Goal: Task Accomplishment & Management: Use online tool/utility

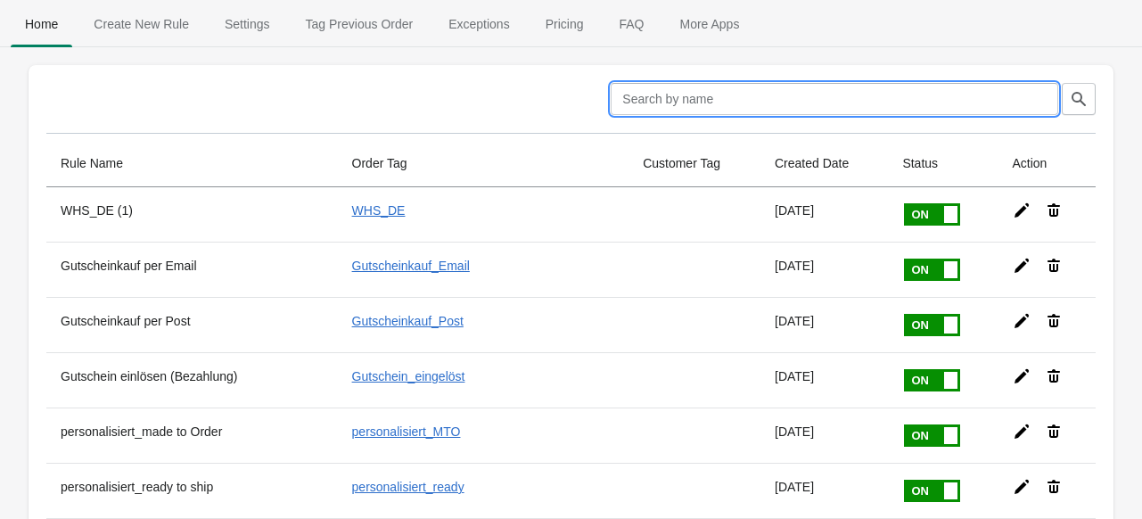
click at [697, 97] on input "text" at bounding box center [833, 99] width 447 height 32
paste input "WHS40%DE322909180"
type input "WHS40%DE322909180"
click at [1084, 95] on icon "button" at bounding box center [1078, 99] width 18 height 18
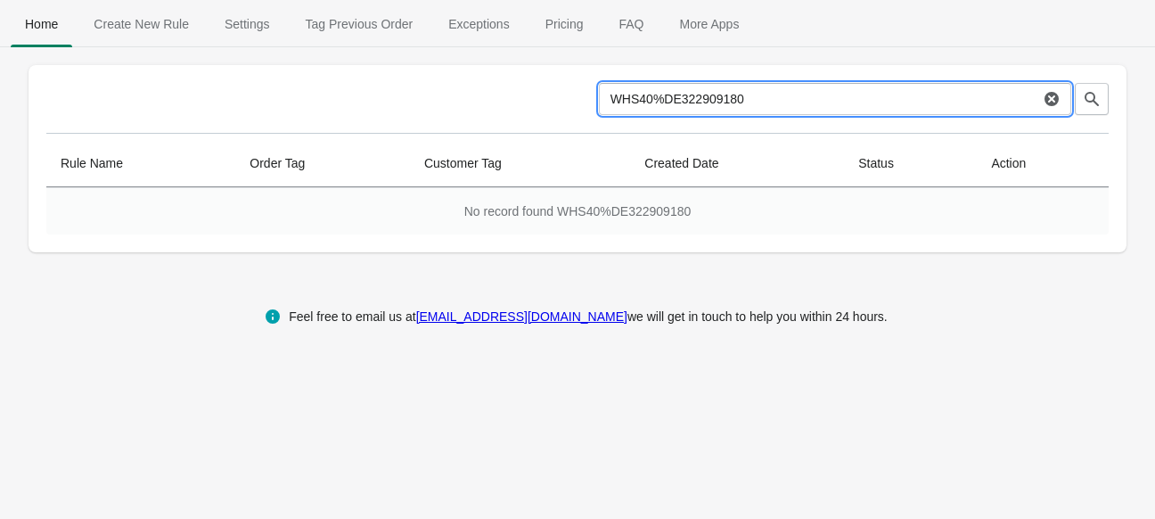
drag, startPoint x: 780, startPoint y: 109, endPoint x: 569, endPoint y: 97, distance: 210.6
click at [569, 97] on div "WHS40%DE322909180 Clear" at bounding box center [570, 92] width 1077 height 46
click at [1109, 102] on div "Clear Rule Name Order Tag Customer Tag Created Date Status Action No record fou…" at bounding box center [578, 158] width 1098 height 187
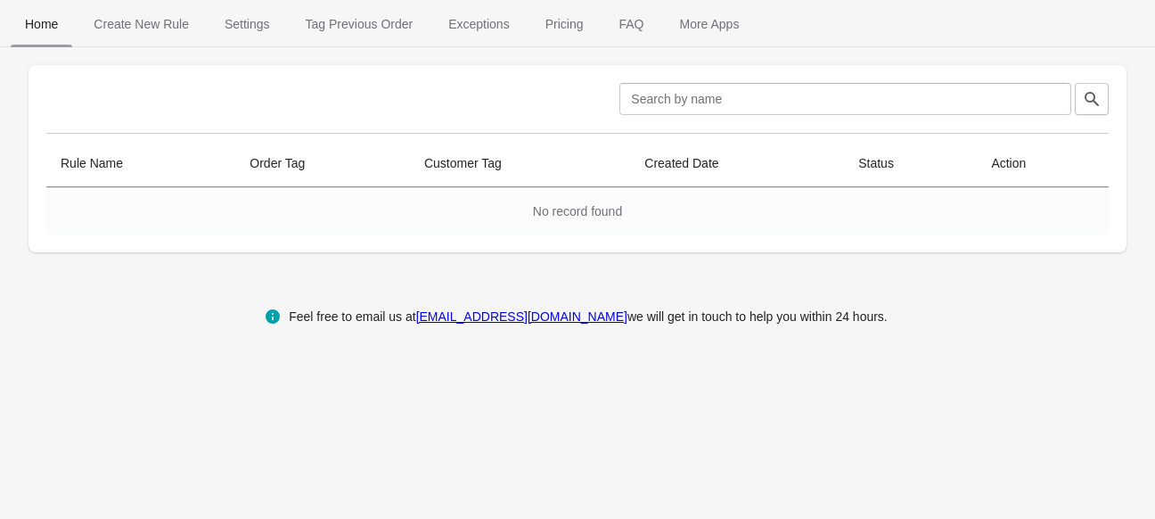
click at [39, 38] on span "Home" at bounding box center [41, 24] width 61 height 32
click at [1100, 104] on icon "button" at bounding box center [1092, 99] width 18 height 18
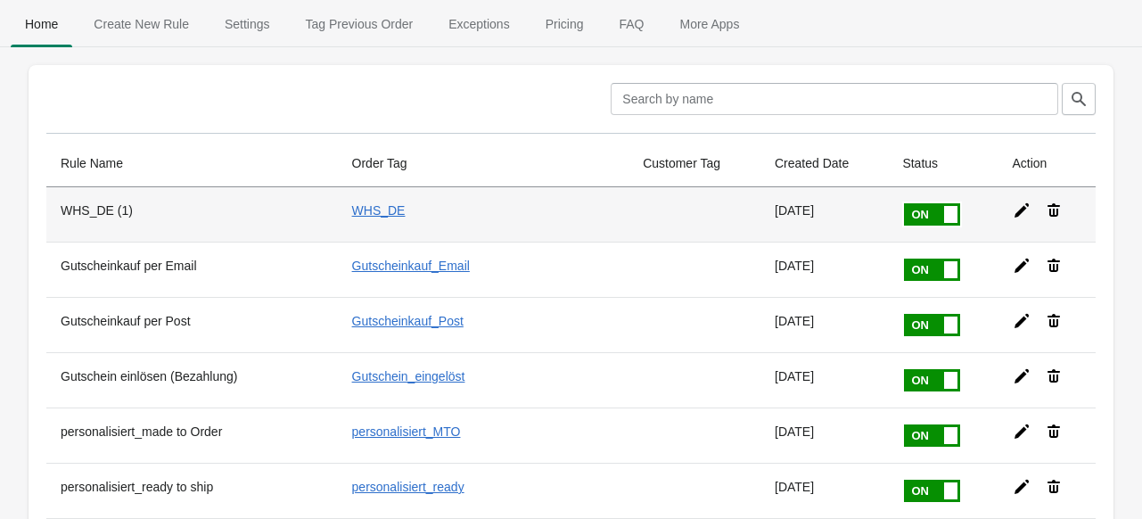
click at [1016, 206] on icon at bounding box center [1021, 210] width 18 height 18
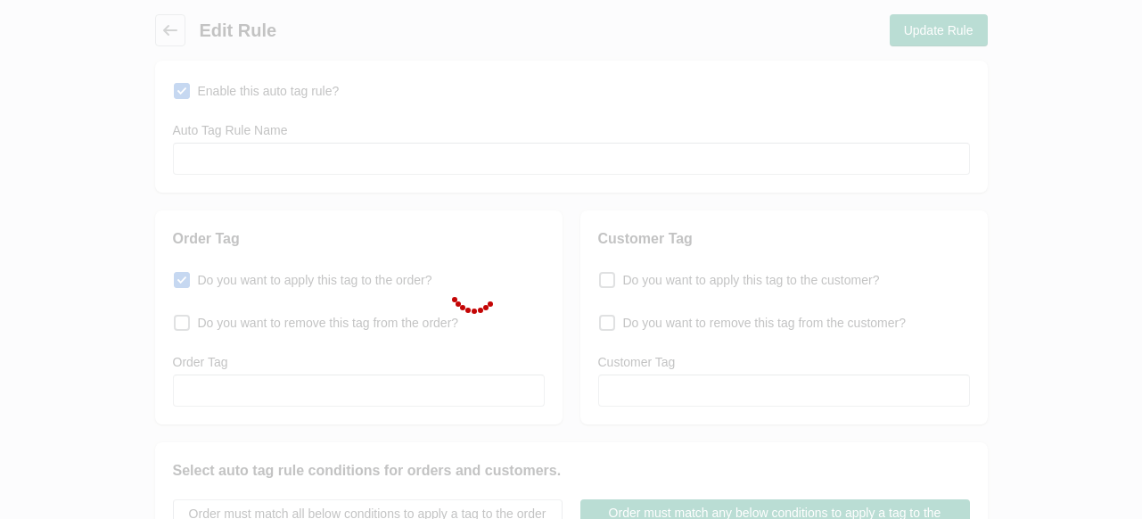
type input "WHS_DE (1)"
checkbox input "true"
type input "WHS_DE"
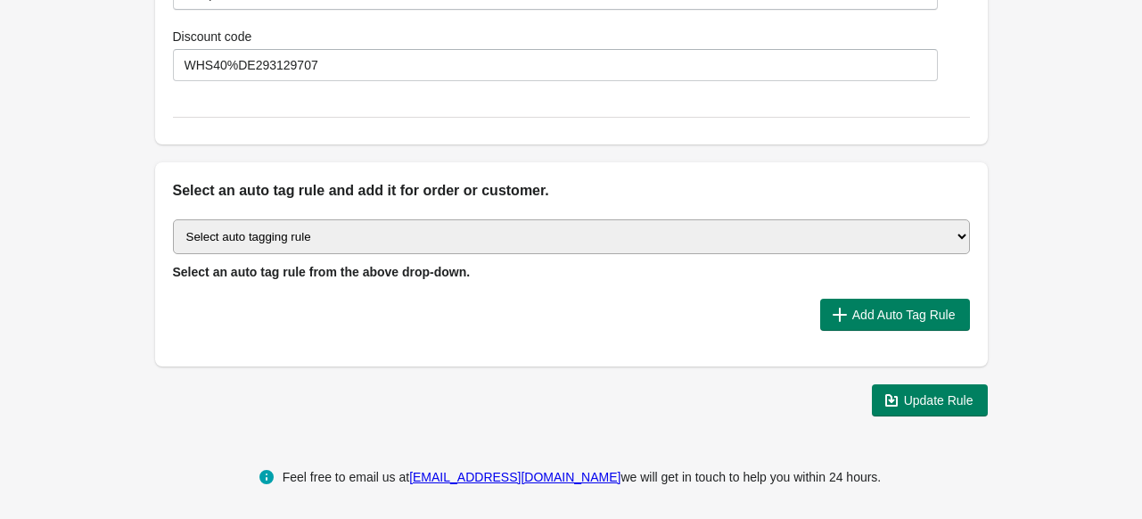
scroll to position [2429, 0]
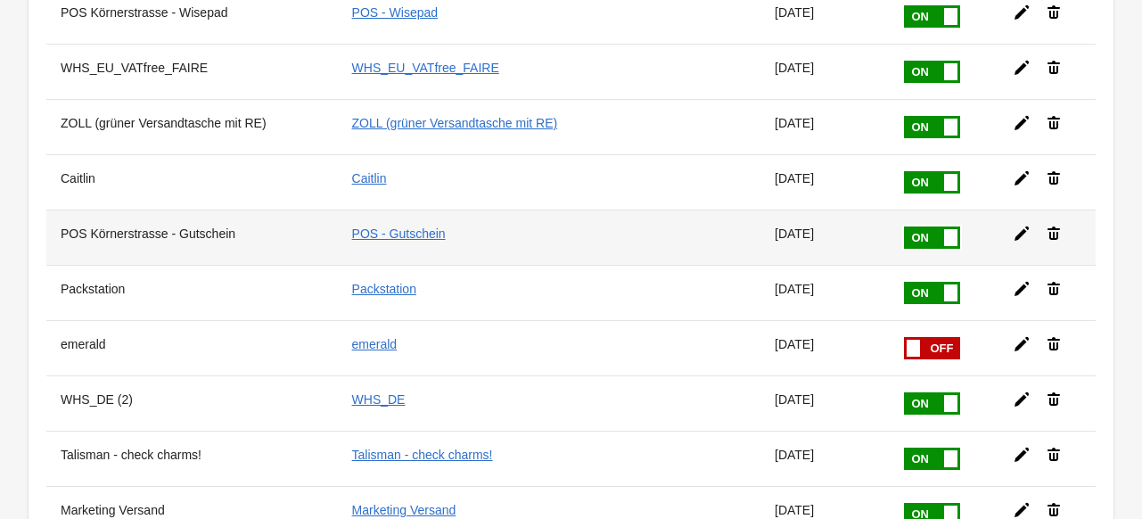
scroll to position [891, 0]
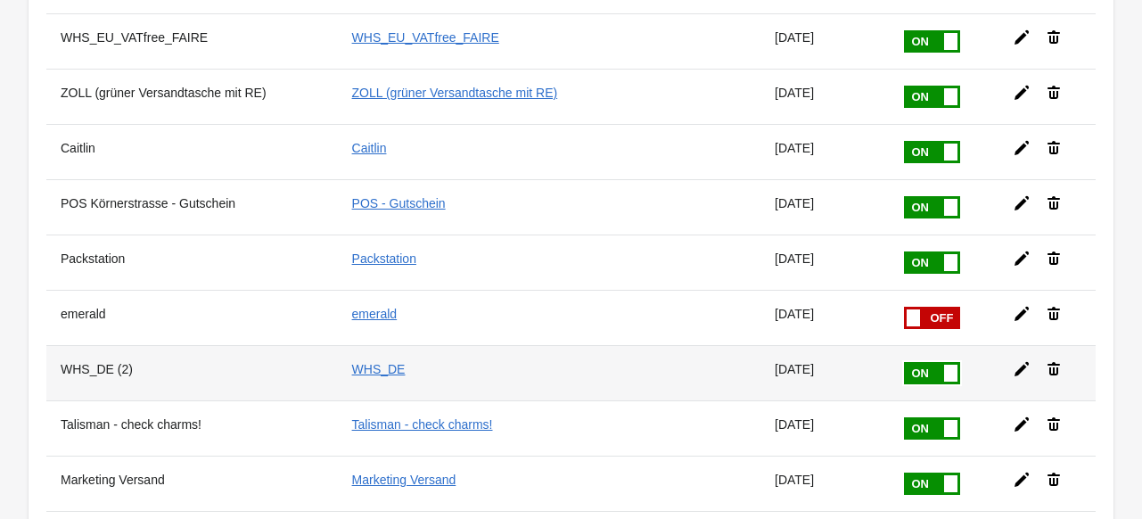
click at [1020, 360] on icon at bounding box center [1021, 369] width 18 height 18
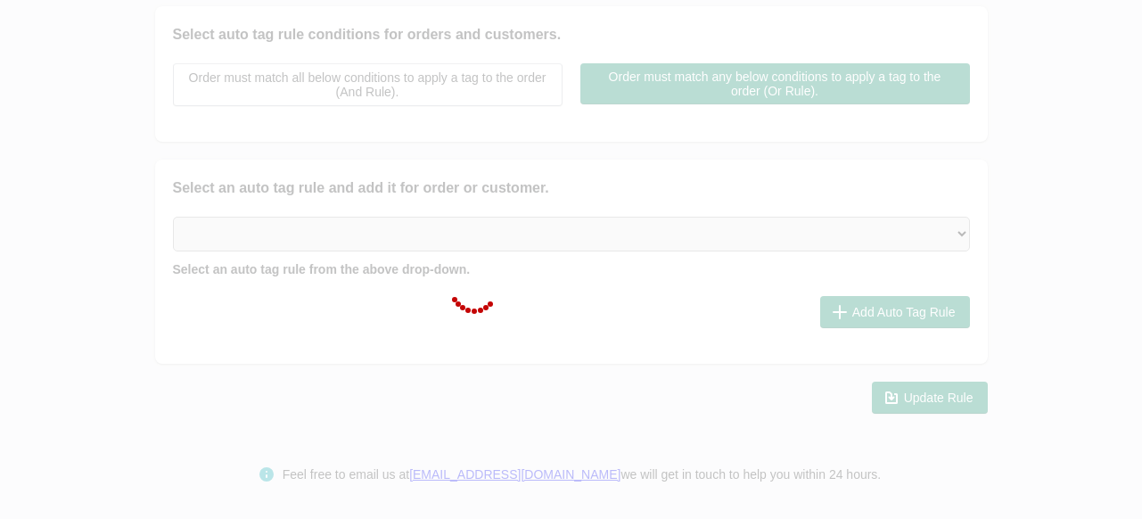
type input "WHS_DE (2)"
checkbox input "true"
type input "WHS_DE"
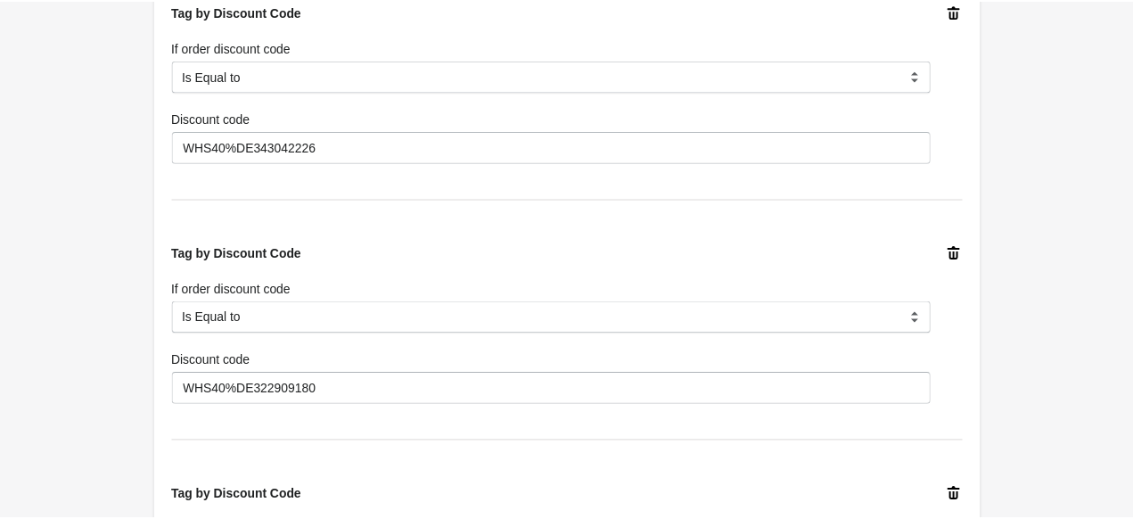
scroll to position [356, 0]
